Goal: Find specific page/section: Find specific page/section

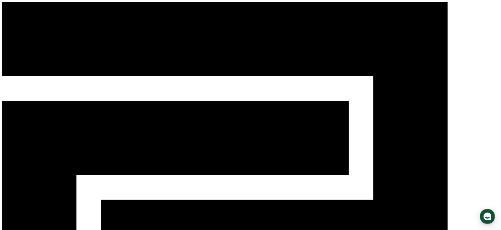
select select "**********"
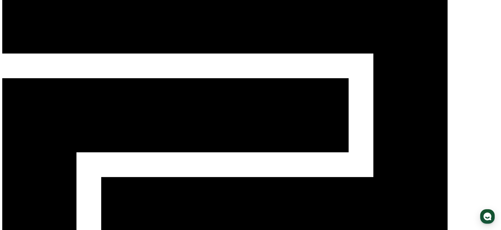
scroll to position [26, 0]
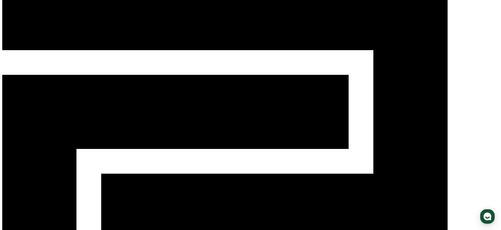
drag, startPoint x: 161, startPoint y: 56, endPoint x: 151, endPoint y: 57, distance: 10.7
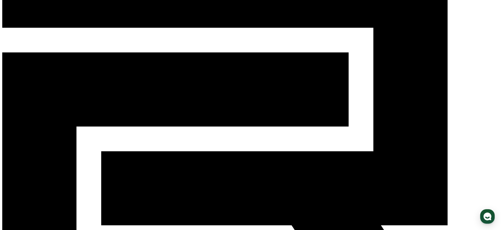
scroll to position [58, 0]
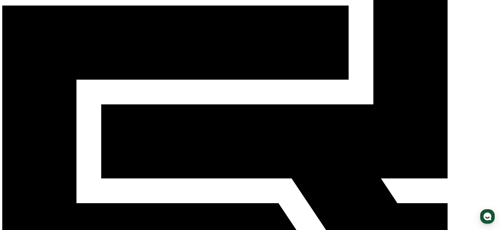
scroll to position [96, 0]
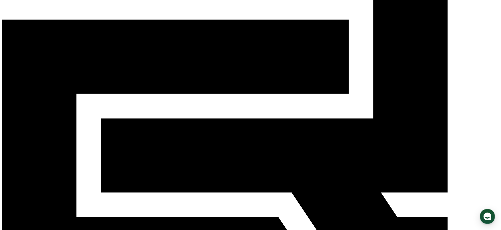
scroll to position [81, 0]
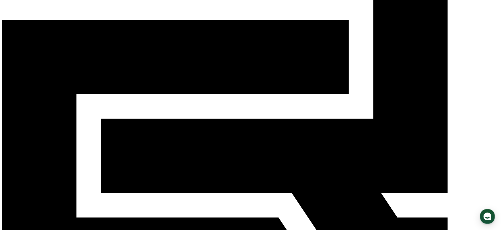
scroll to position [0, 0]
